Goal: Find specific page/section: Find specific page/section

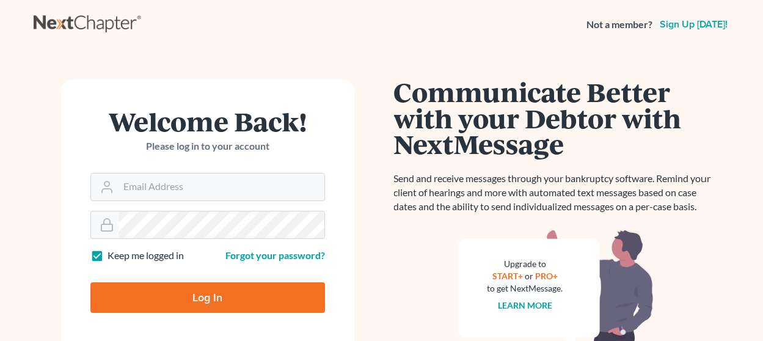
scroll to position [122, 0]
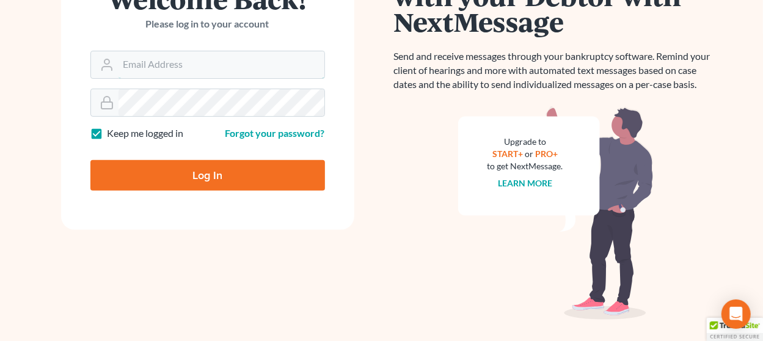
type input "[EMAIL_ADDRESS][DOMAIN_NAME]"
click at [225, 177] on input "Log In" at bounding box center [207, 175] width 235 height 31
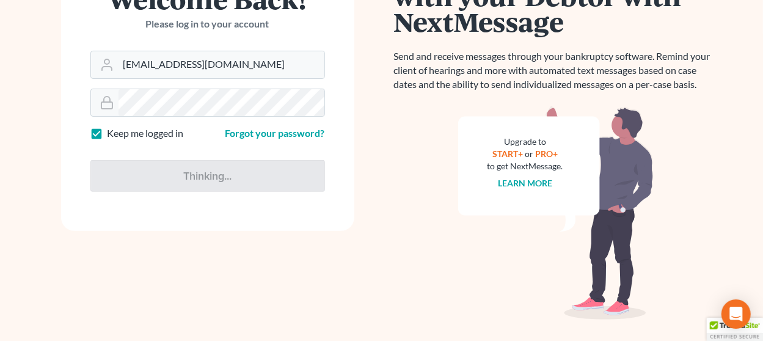
type input "Thinking..."
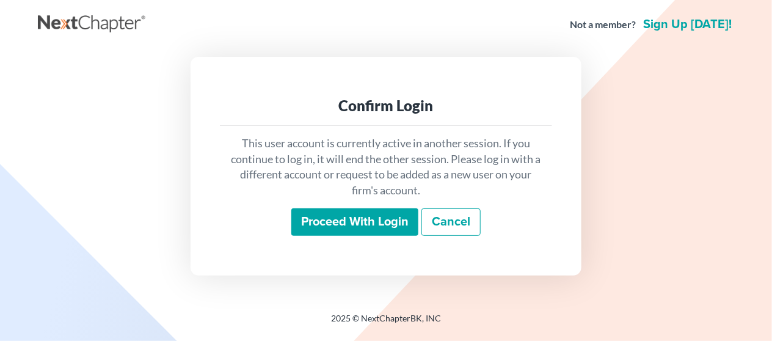
click at [332, 228] on input "Proceed with login" at bounding box center [354, 222] width 127 height 28
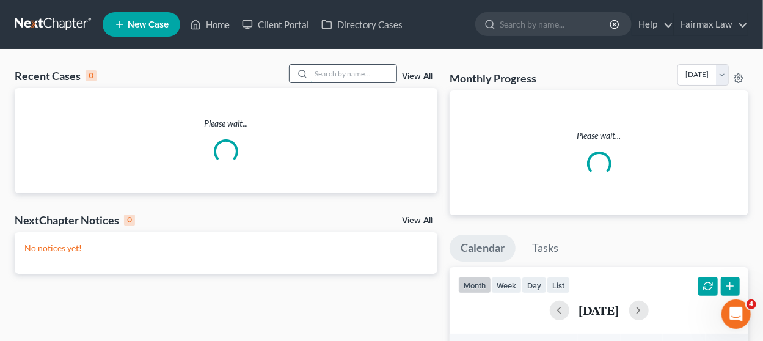
click at [334, 76] on input "search" at bounding box center [354, 74] width 86 height 18
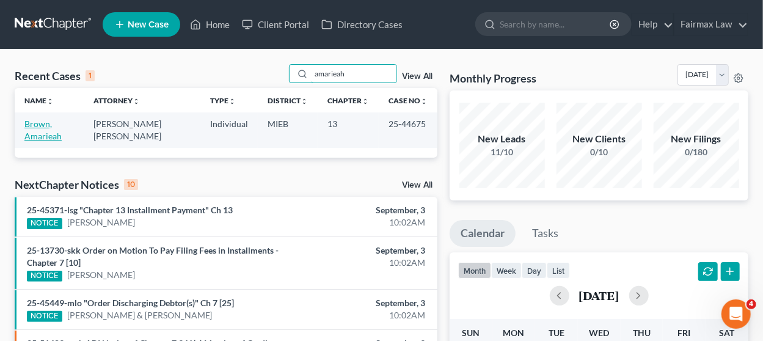
type input "amarieah"
click at [41, 122] on link "Brown, Amarieah" at bounding box center [42, 130] width 37 height 23
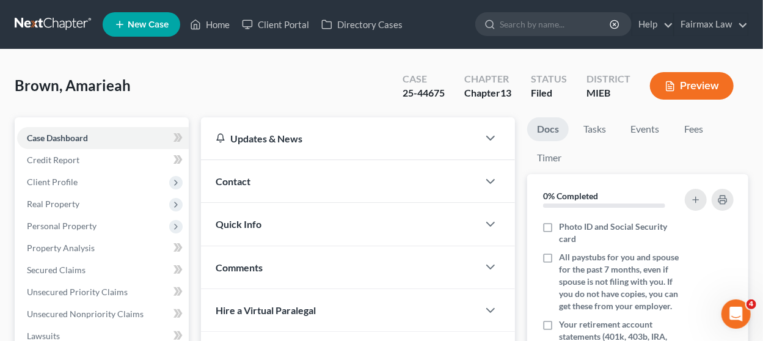
scroll to position [384, 0]
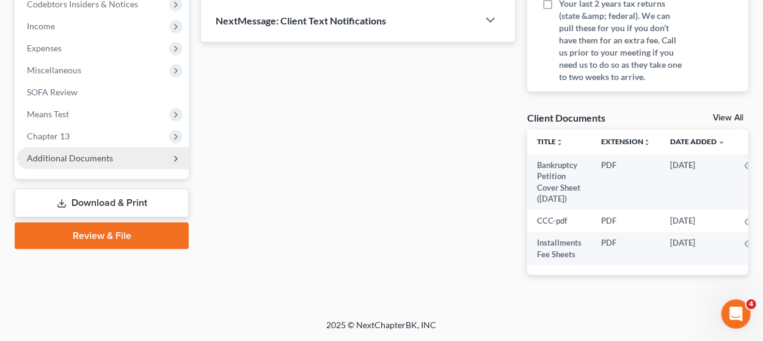
click at [92, 155] on span "Additional Documents" at bounding box center [103, 158] width 172 height 22
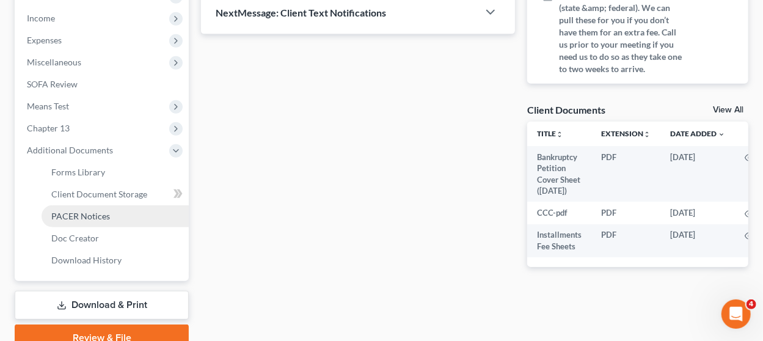
click at [112, 208] on link "PACER Notices" at bounding box center [115, 216] width 147 height 22
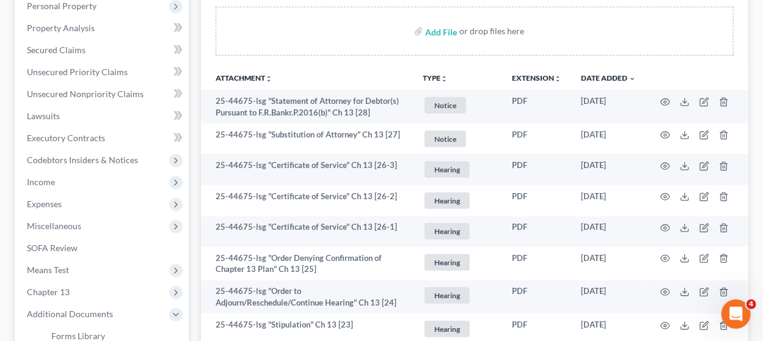
scroll to position [244, 0]
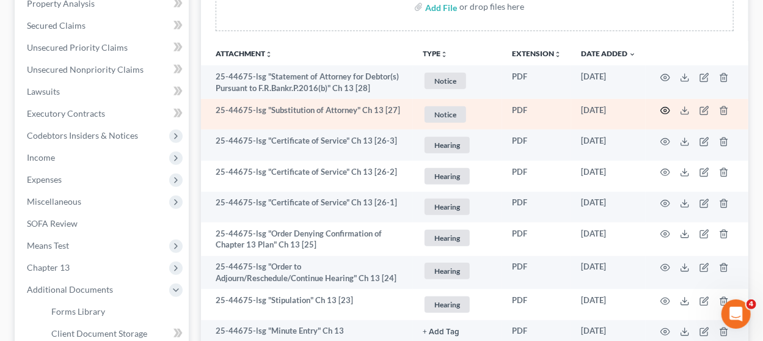
click at [666, 109] on circle "button" at bounding box center [665, 110] width 2 height 2
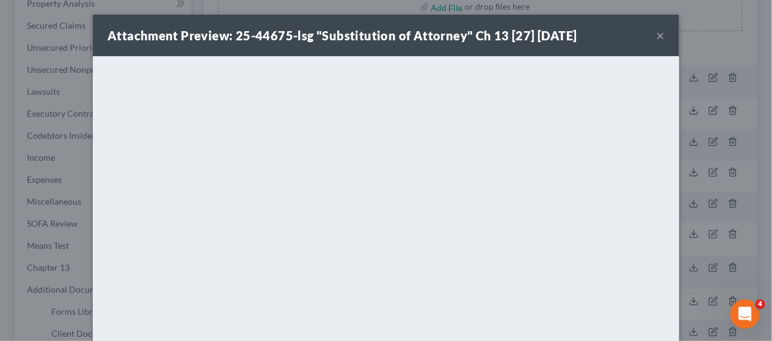
click at [656, 36] on button "×" at bounding box center [660, 35] width 9 height 15
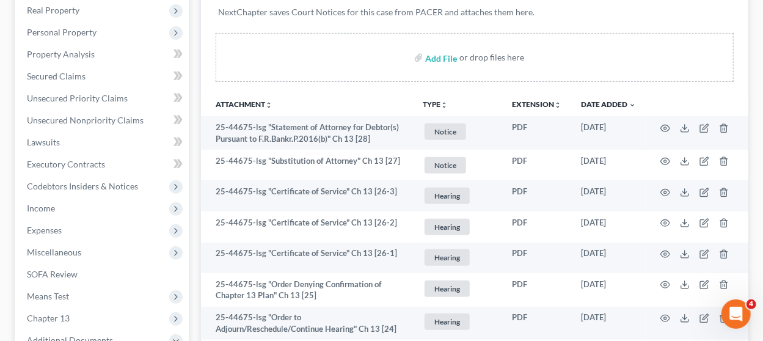
scroll to position [0, 0]
